Goal: Navigation & Orientation: Understand site structure

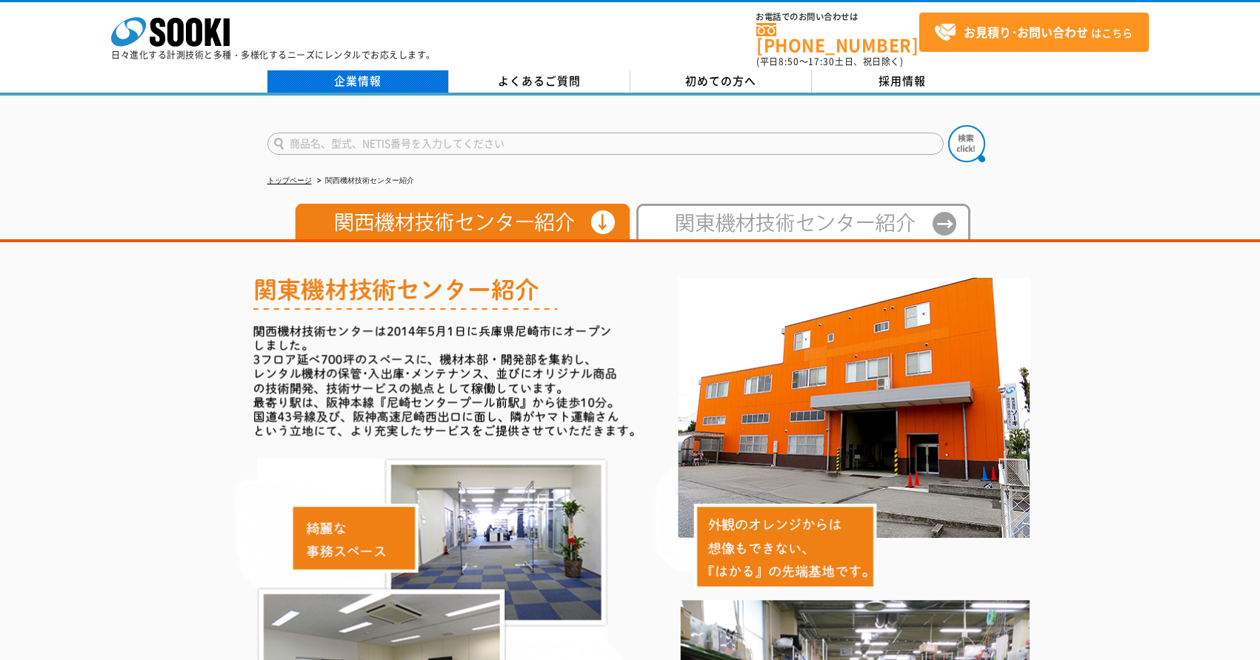
click at [417, 70] on link "企業情報" at bounding box center [357, 81] width 181 height 22
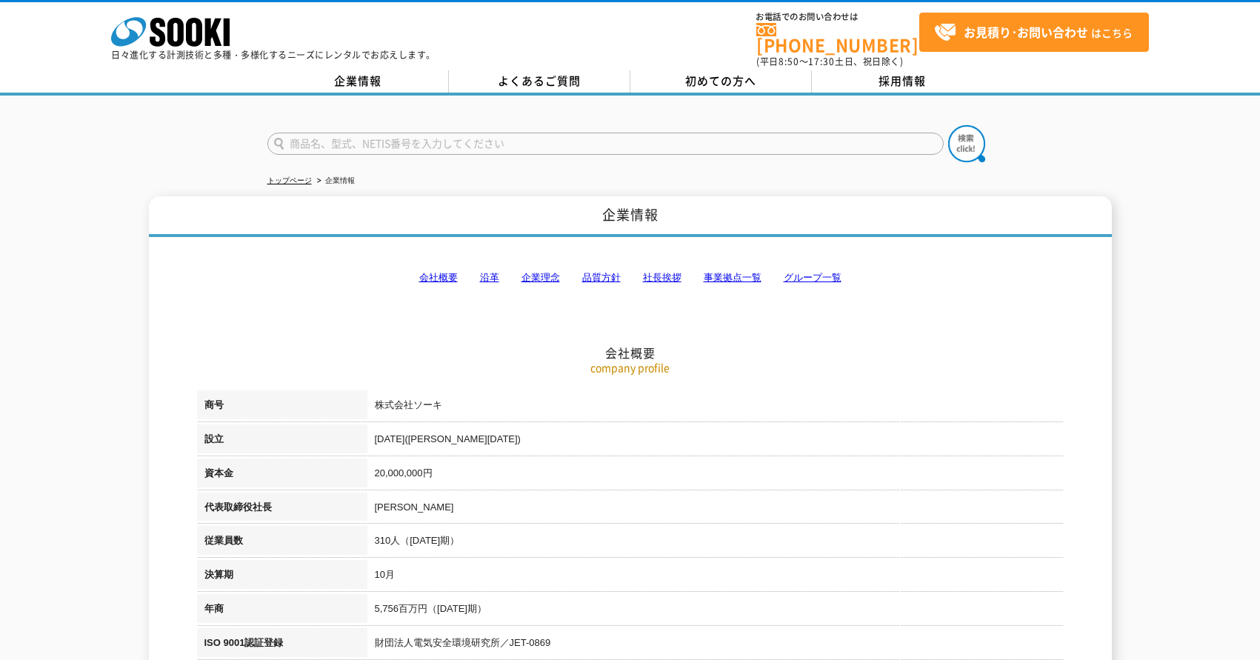
click at [721, 276] on li "事業拠点一覧" at bounding box center [733, 278] width 58 height 16
click at [721, 272] on link "事業拠点一覧" at bounding box center [733, 277] width 58 height 11
click at [800, 272] on link "グループ一覧" at bounding box center [813, 277] width 58 height 11
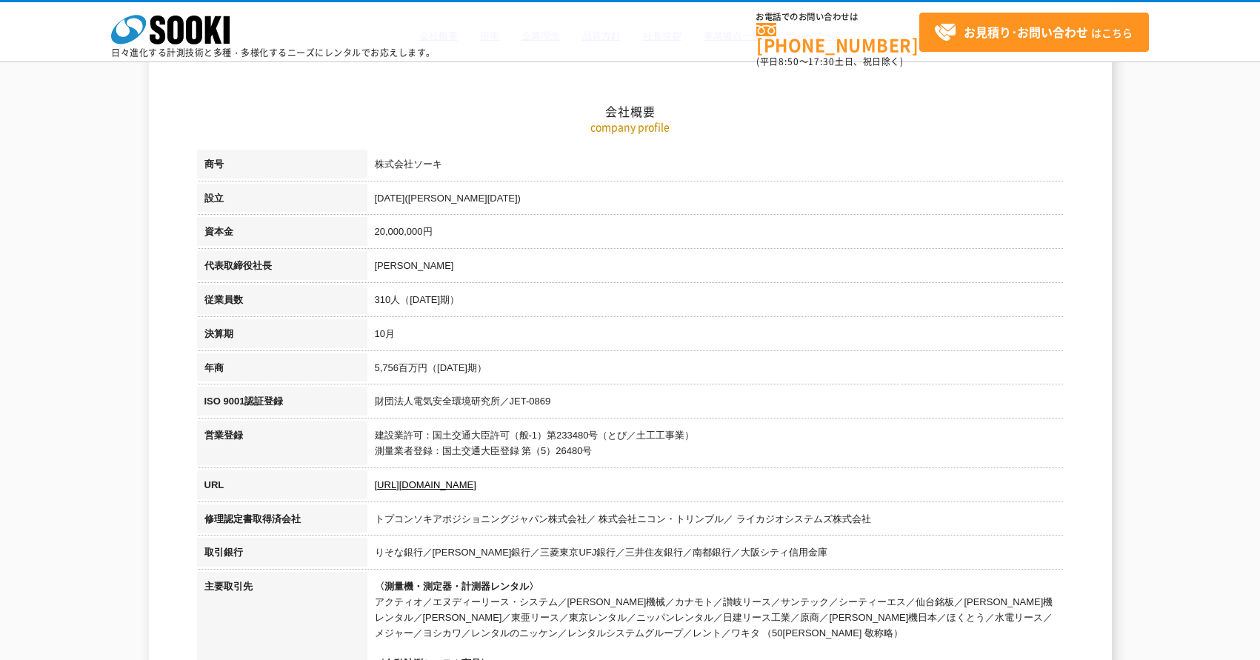
scroll to position [79, 0]
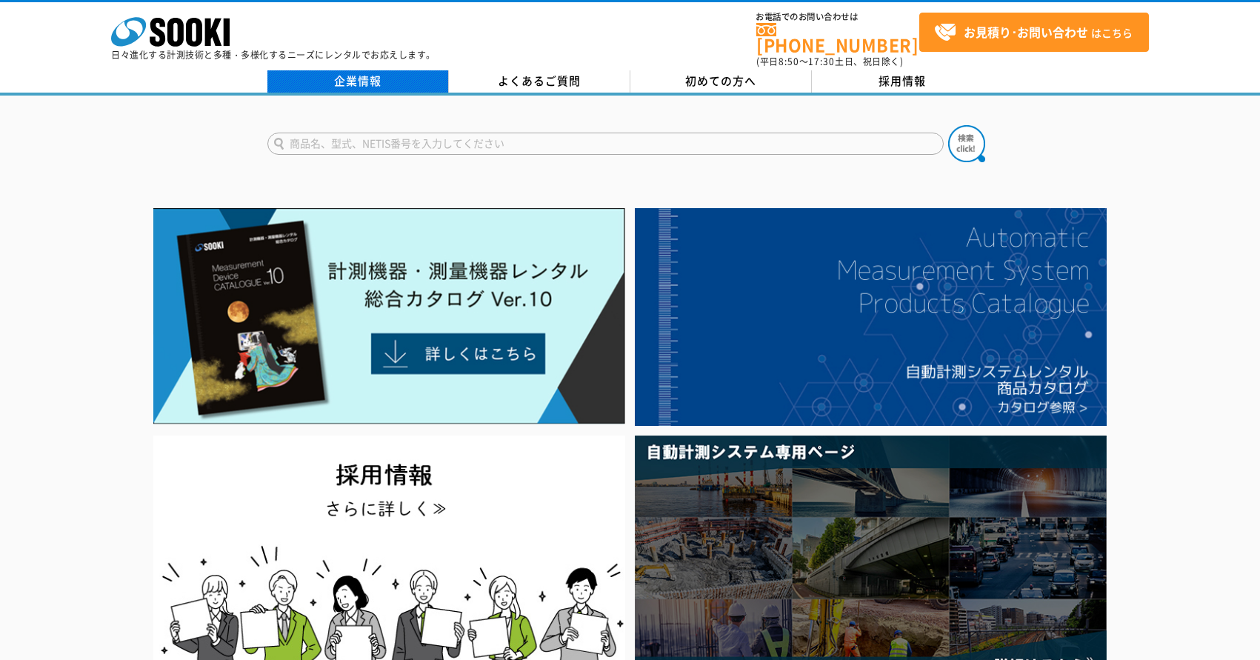
click at [369, 71] on link "企業情報" at bounding box center [357, 81] width 181 height 22
